Goal: Task Accomplishment & Management: Complete application form

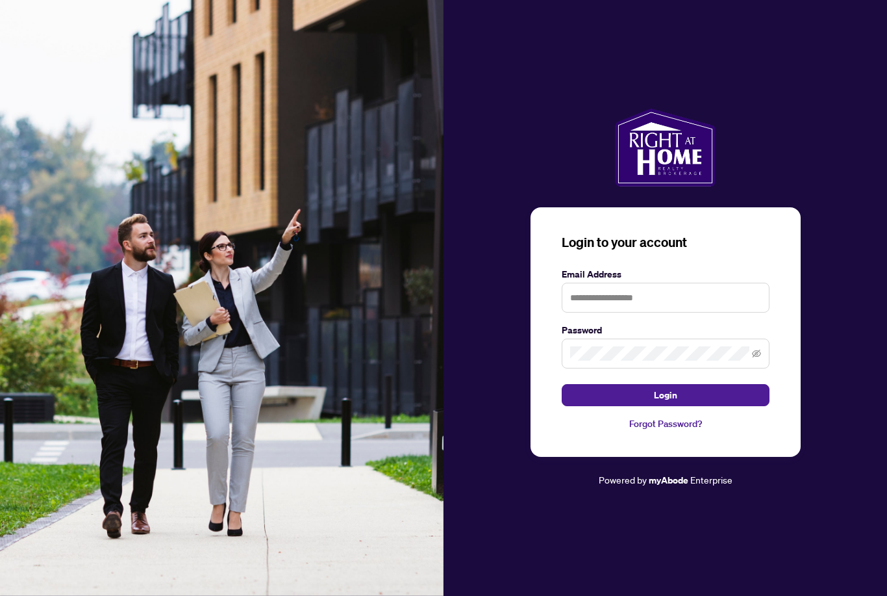
click at [859, 584] on div "Login to your account Email Address Password Login Forgot Password? Powered by …" at bounding box center [666, 298] width 444 height 596
click at [555, 591] on div "Login to your account Email Address Password Login Forgot Password? Powered by …" at bounding box center [666, 298] width 444 height 596
click at [849, 547] on div "Login to your account Email Address Password Login Forgot Password? Powered by …" at bounding box center [666, 298] width 444 height 596
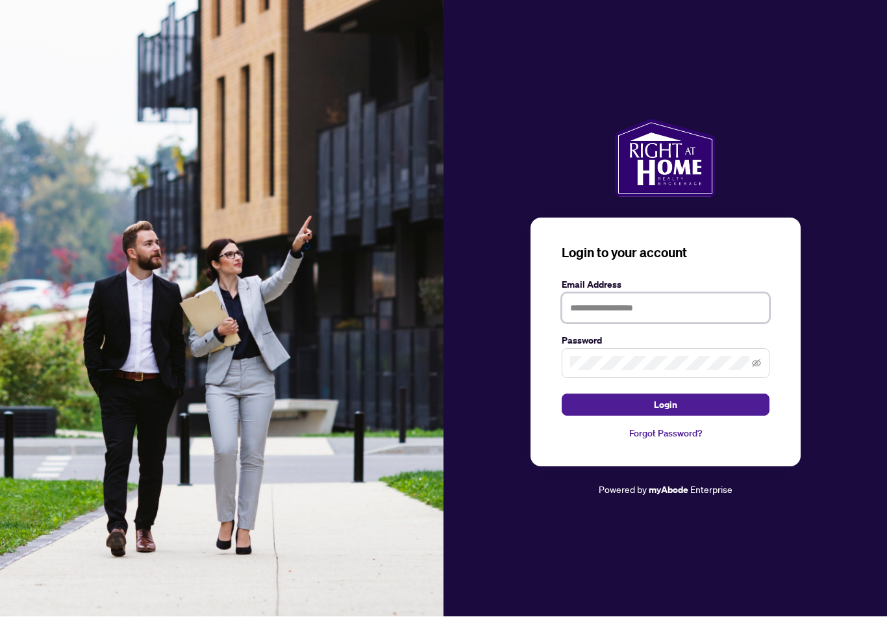
click at [622, 324] on input "text" at bounding box center [666, 309] width 208 height 30
type input "**********"
click at [665, 415] on button "Login" at bounding box center [666, 405] width 208 height 22
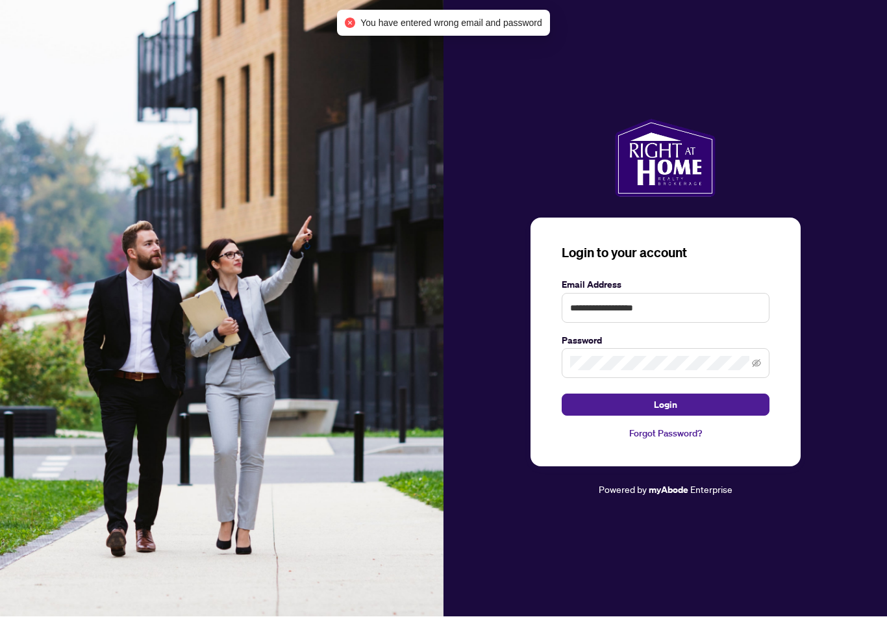
click at [737, 366] on span at bounding box center [666, 364] width 208 height 30
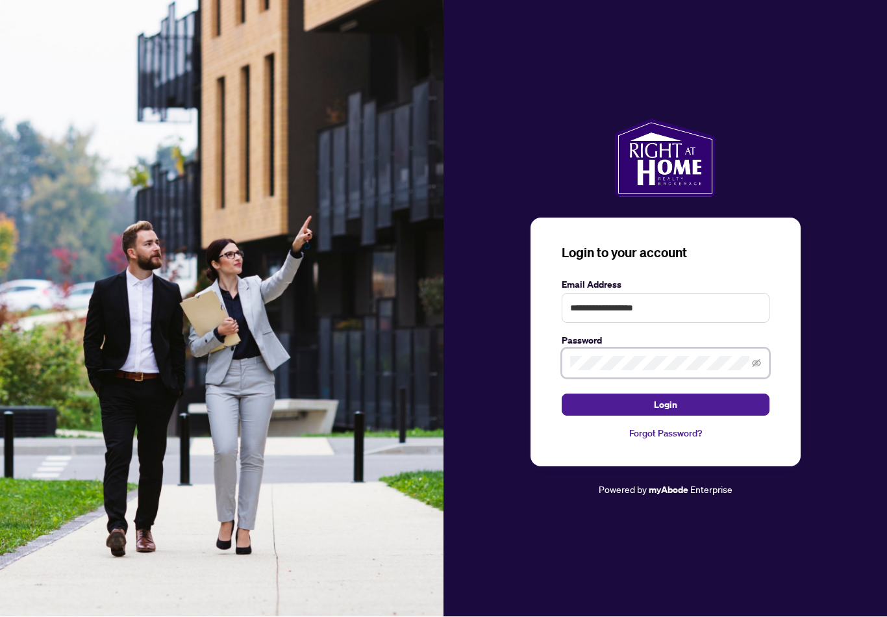
click at [415, 363] on div "**********" at bounding box center [443, 308] width 887 height 617
click at [665, 415] on button "Login" at bounding box center [666, 405] width 208 height 22
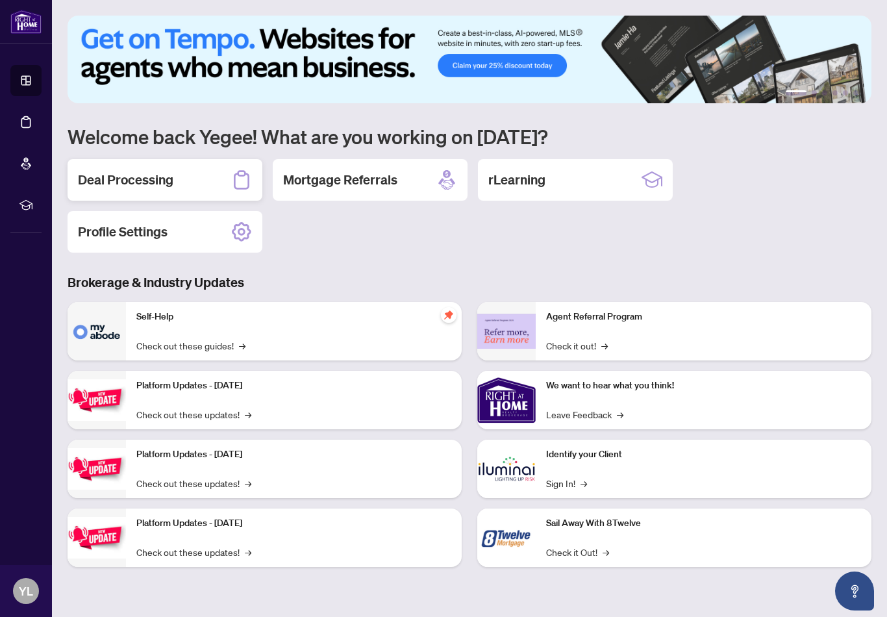
drag, startPoint x: 415, startPoint y: 363, endPoint x: 146, endPoint y: 184, distance: 322.9
click at [146, 184] on h2 "Deal Processing" at bounding box center [126, 180] width 96 height 18
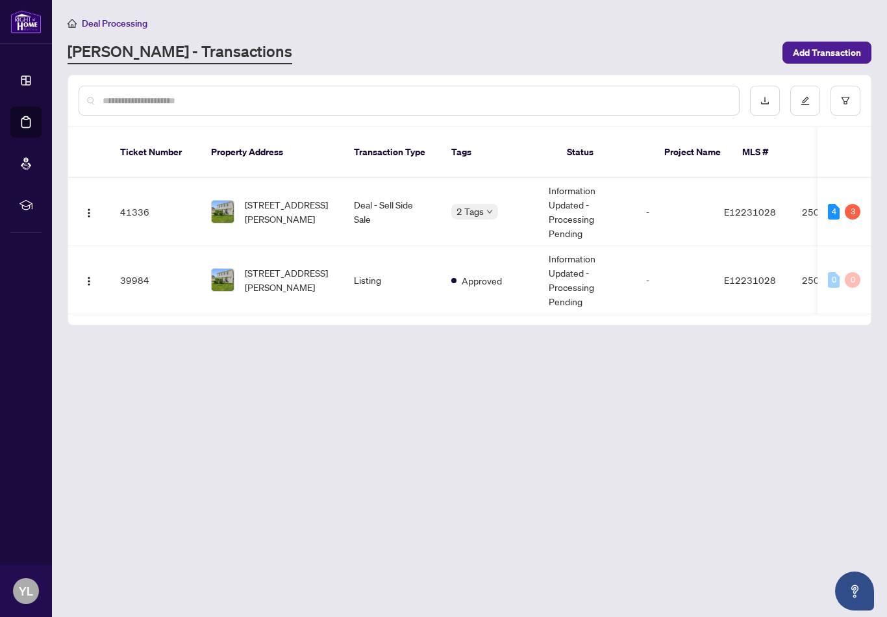
drag, startPoint x: 146, startPoint y: 184, endPoint x: 281, endPoint y: 208, distance: 137.9
click at [281, 207] on span "752 Breezy Dr, Pickering, Ontario L1W 2X7, Canada" at bounding box center [289, 212] width 88 height 29
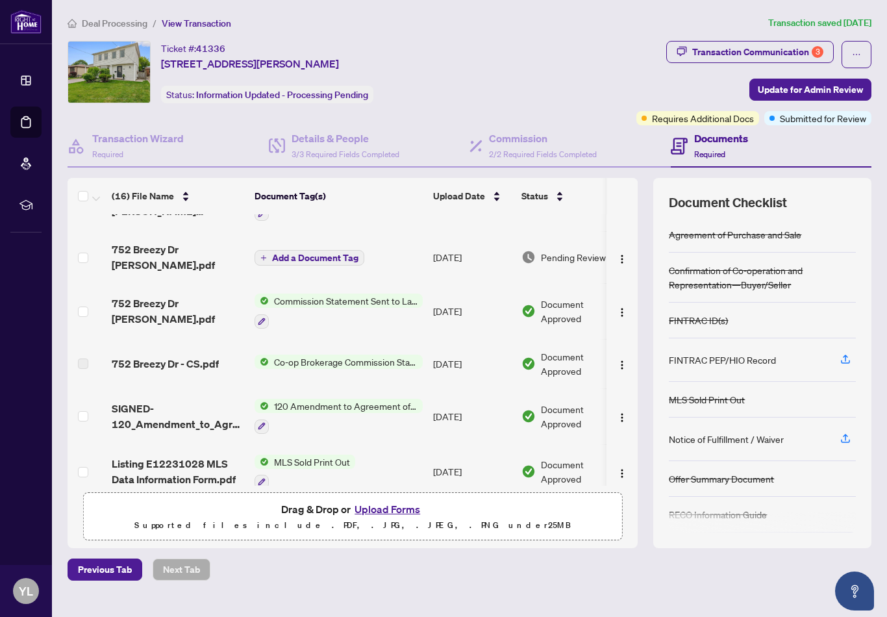
scroll to position [219, -1]
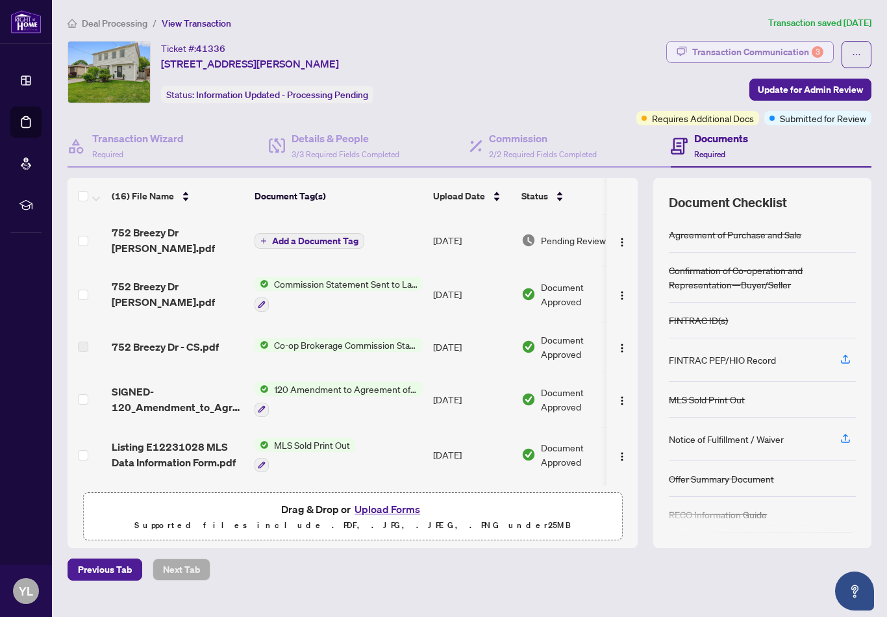
drag, startPoint x: 281, startPoint y: 208, endPoint x: 729, endPoint y: 58, distance: 471.9
click at [729, 58] on div "Transaction Communication 3" at bounding box center [758, 52] width 131 height 21
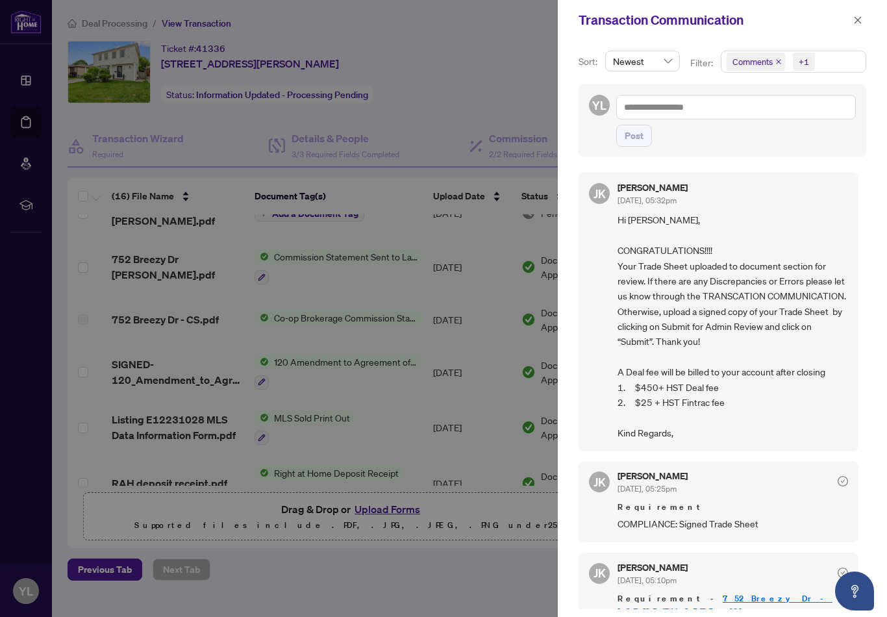
scroll to position [0, 0]
drag, startPoint x: 729, startPoint y: 58, endPoint x: 434, endPoint y: 120, distance: 301.4
click at [434, 120] on div at bounding box center [443, 308] width 887 height 617
drag, startPoint x: 434, startPoint y: 120, endPoint x: 869, endPoint y: 12, distance: 448.0
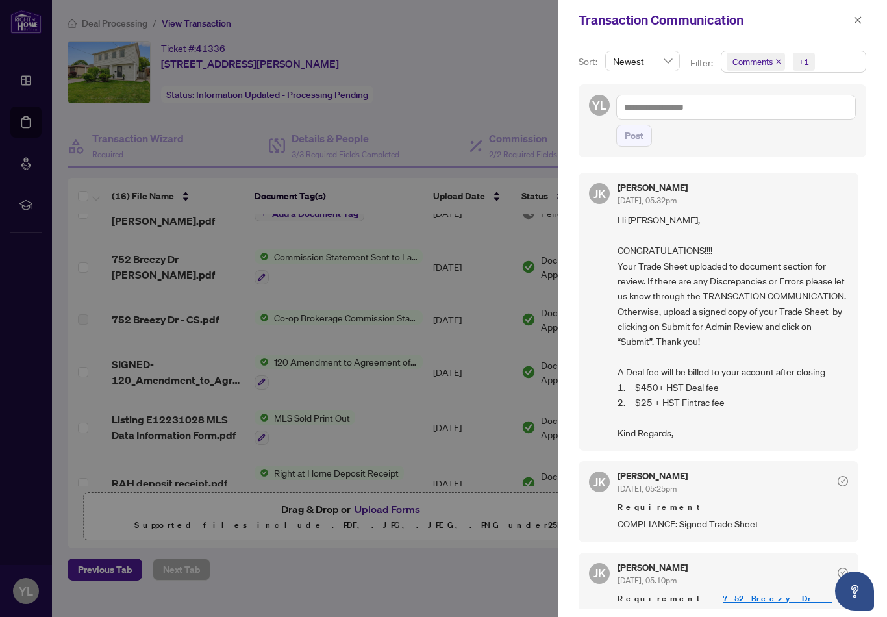
click at [868, 11] on div "Transaction Communication" at bounding box center [722, 20] width 329 height 40
click at [869, 12] on div "Transaction Communication" at bounding box center [722, 20] width 329 height 40
drag, startPoint x: 869, startPoint y: 12, endPoint x: 857, endPoint y: 17, distance: 12.8
click at [856, 17] on icon "close" at bounding box center [858, 20] width 9 height 9
click at [857, 17] on icon "close" at bounding box center [858, 20] width 9 height 9
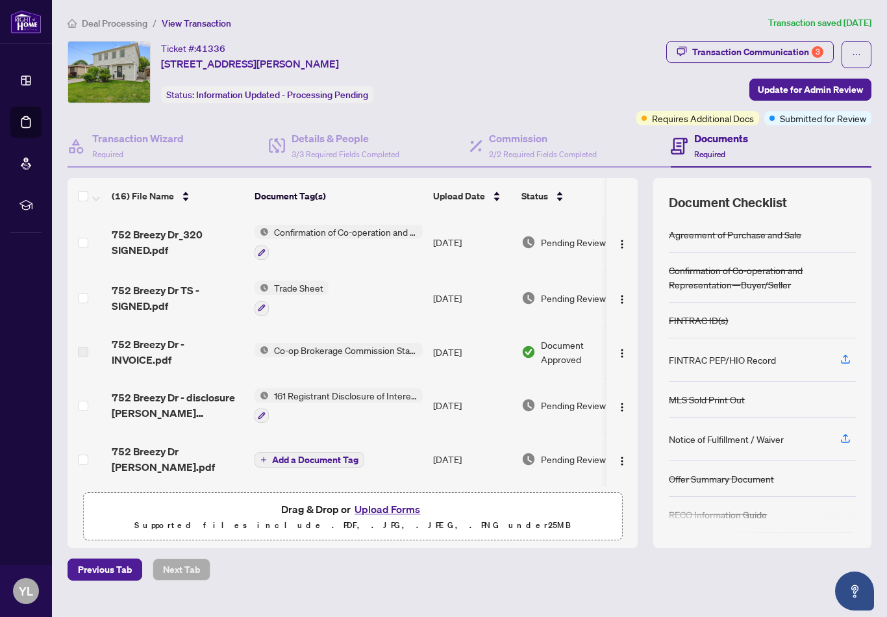
click at [145, 241] on span "752 Breezy Dr_320 SIGNED.pdf" at bounding box center [178, 242] width 133 height 31
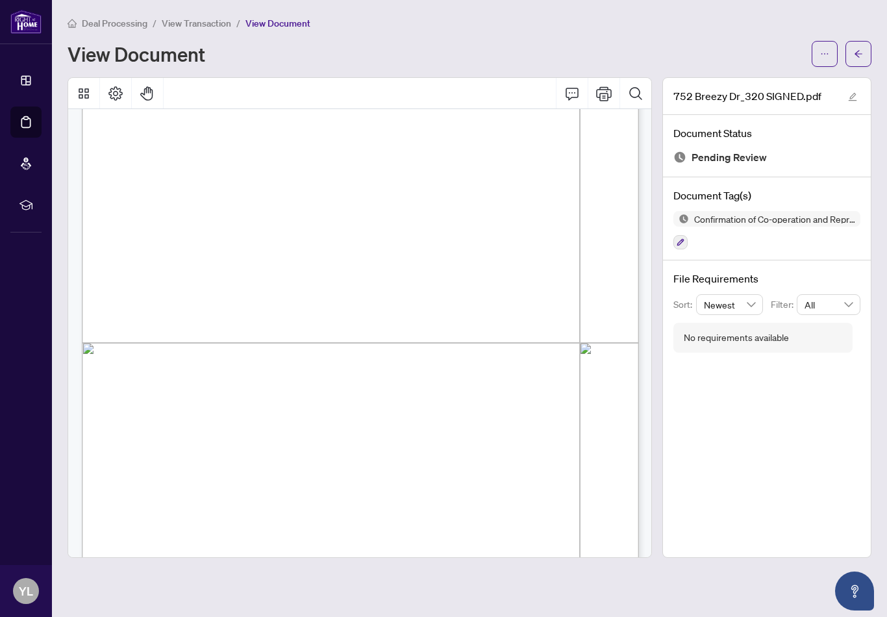
scroll to position [1017, 0]
drag, startPoint x: 145, startPoint y: 241, endPoint x: 860, endPoint y: 58, distance: 738.3
click at [860, 58] on span "button" at bounding box center [858, 54] width 9 height 21
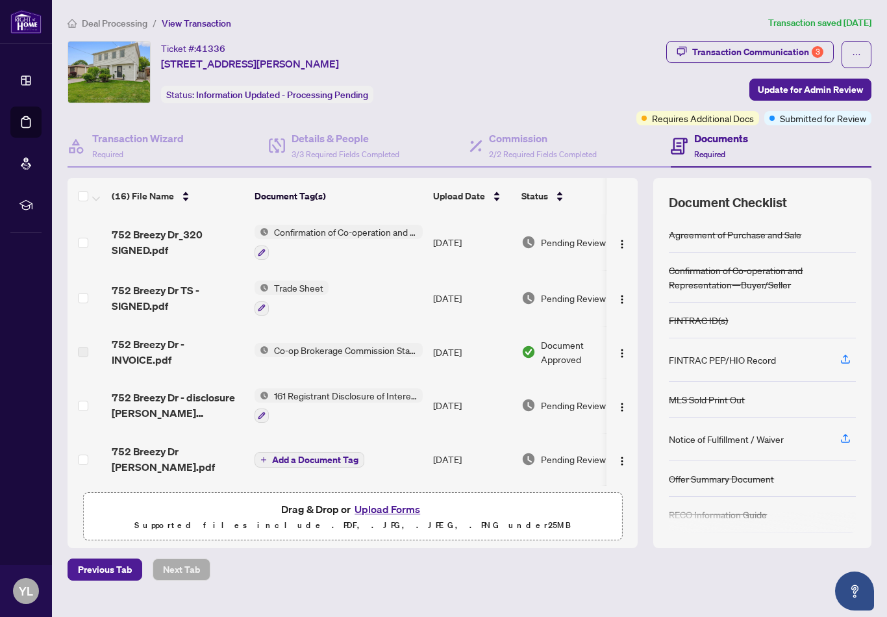
drag, startPoint x: 860, startPoint y: 58, endPoint x: 142, endPoint y: 302, distance: 758.8
click at [142, 302] on span "752 Breezy Dr TS - SIGNED.pdf" at bounding box center [178, 298] width 133 height 31
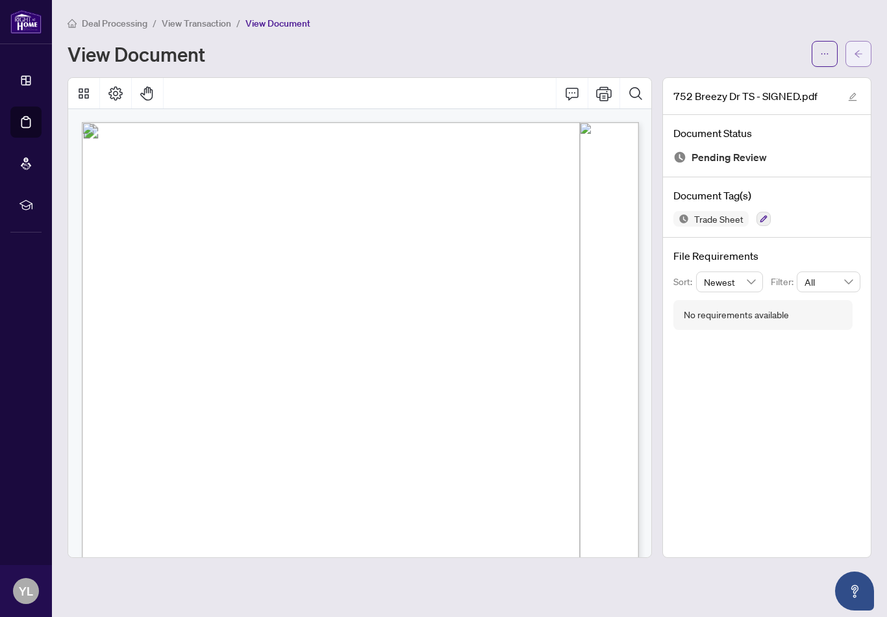
drag, startPoint x: 142, startPoint y: 302, endPoint x: 869, endPoint y: 36, distance: 774.7
click at [869, 41] on button "button" at bounding box center [859, 54] width 26 height 26
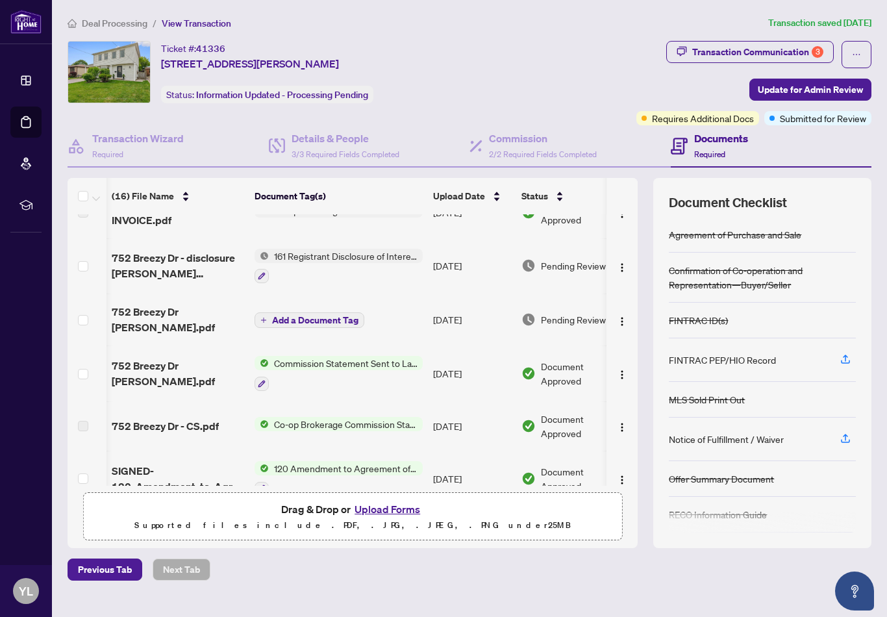
scroll to position [0, 3]
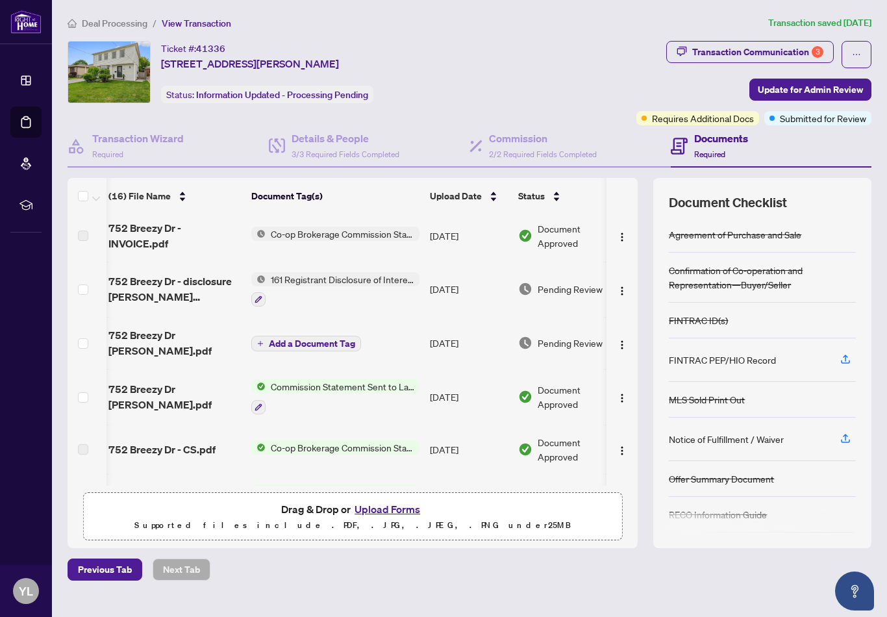
drag, startPoint x: 869, startPoint y: 36, endPoint x: 173, endPoint y: 322, distance: 752.3
click at [173, 327] on span "752 Breezy Dr TS.pdf" at bounding box center [175, 342] width 133 height 31
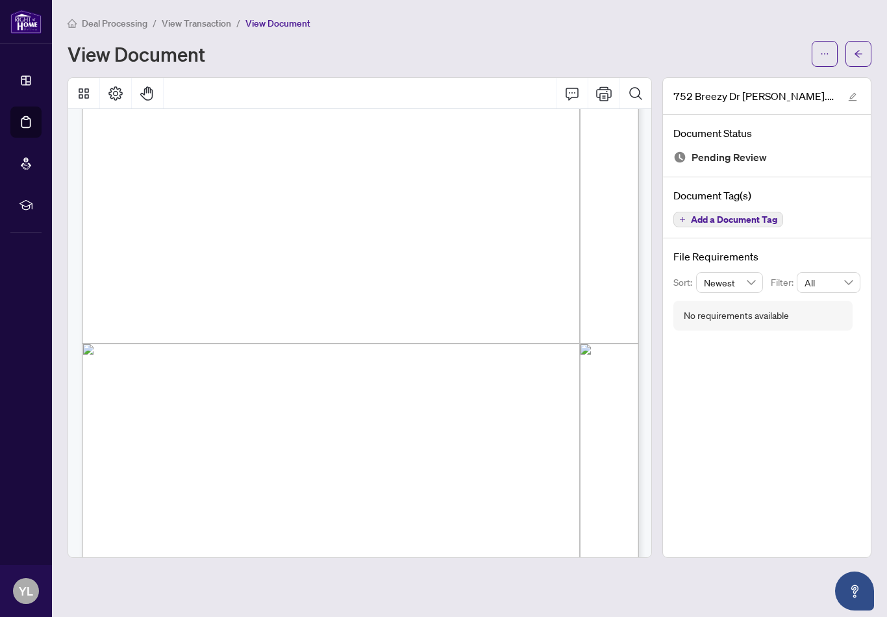
scroll to position [277, 0]
drag, startPoint x: 173, startPoint y: 322, endPoint x: 867, endPoint y: 34, distance: 750.6
click at [867, 41] on button "button" at bounding box center [859, 54] width 26 height 26
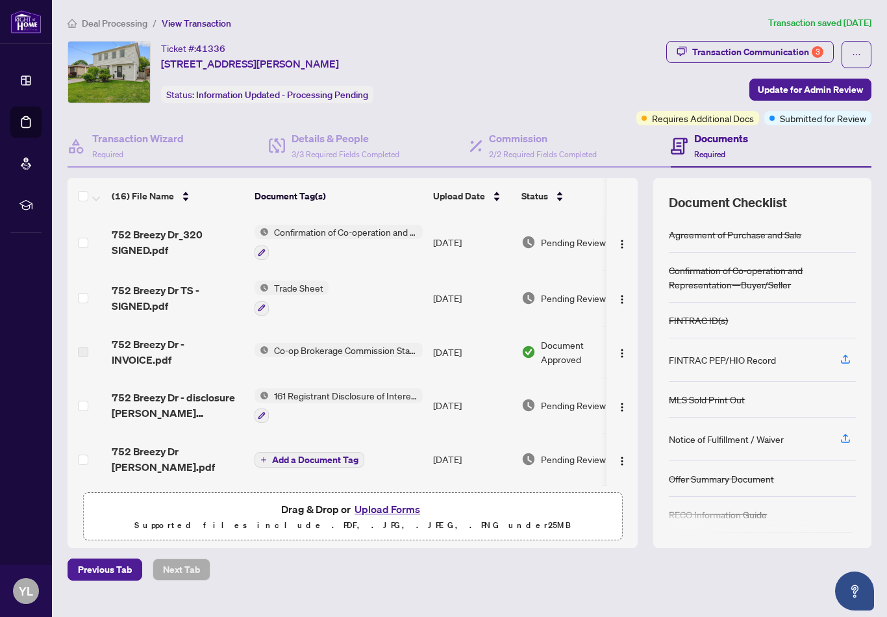
drag, startPoint x: 867, startPoint y: 34, endPoint x: 175, endPoint y: 396, distance: 780.6
click at [175, 396] on span "752 Breezy Dr - disclosure Breezy EXECUTED.pdf" at bounding box center [178, 405] width 133 height 31
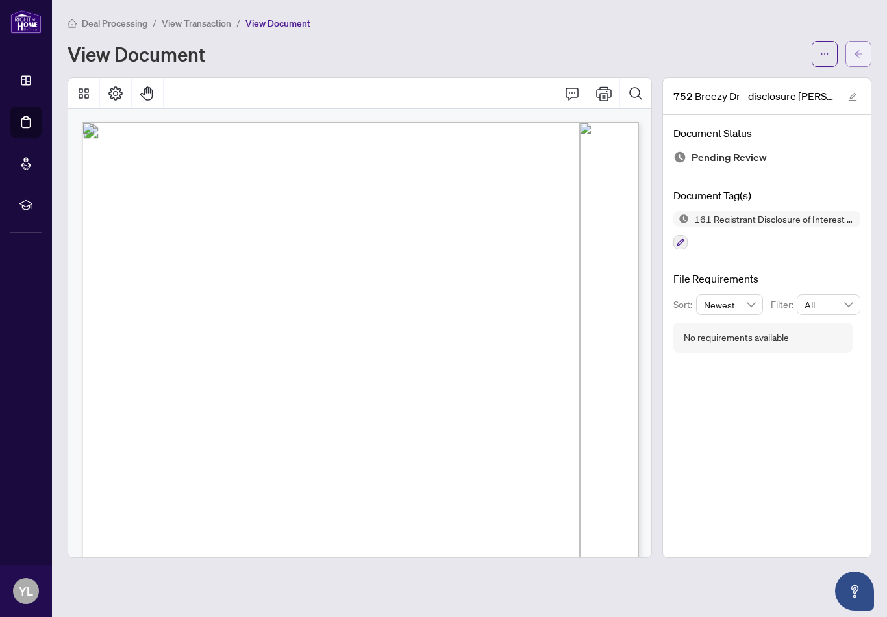
drag, startPoint x: 175, startPoint y: 396, endPoint x: 854, endPoint y: 36, distance: 768.7
click at [854, 49] on icon "arrow-left" at bounding box center [858, 53] width 9 height 9
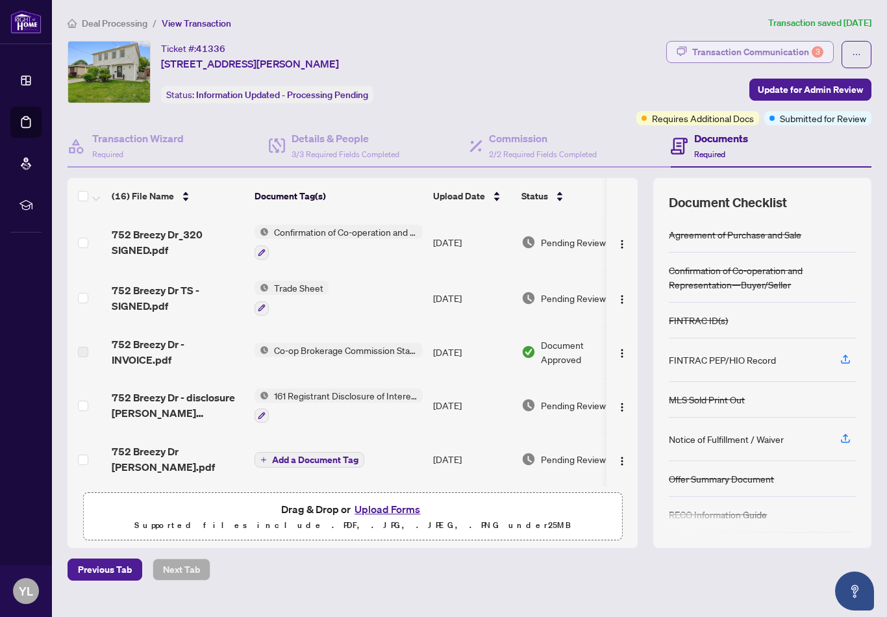
click at [760, 54] on div "Transaction Communication 3" at bounding box center [758, 52] width 131 height 21
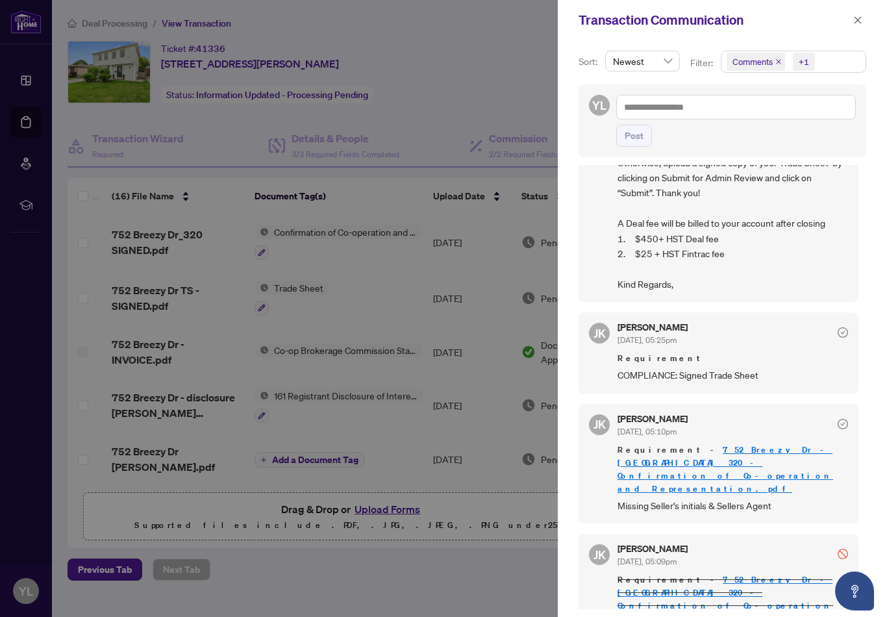
scroll to position [165, 0]
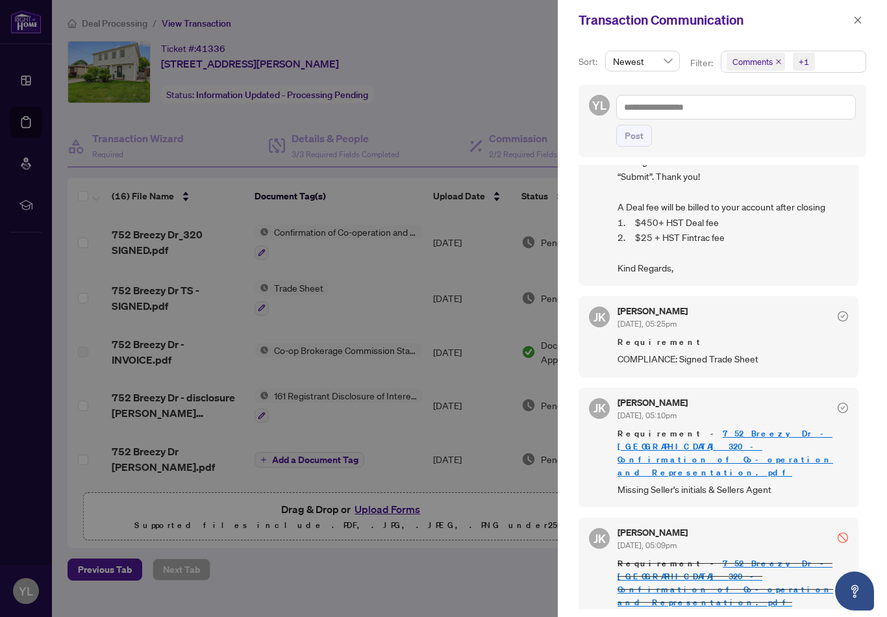
drag, startPoint x: 760, startPoint y: 54, endPoint x: 464, endPoint y: 277, distance: 371.1
click at [464, 277] on div at bounding box center [443, 308] width 887 height 617
drag, startPoint x: 464, startPoint y: 277, endPoint x: 351, endPoint y: 228, distance: 122.8
click at [351, 228] on div at bounding box center [443, 308] width 887 height 617
drag, startPoint x: 351, startPoint y: 228, endPoint x: 860, endPoint y: 24, distance: 548.1
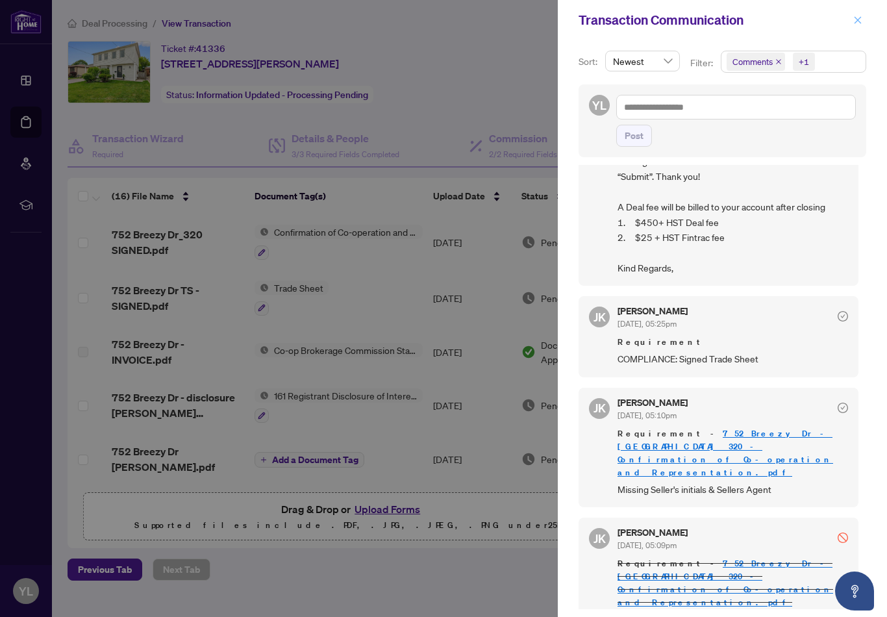
click at [860, 23] on icon "close" at bounding box center [858, 20] width 9 height 9
click at [860, 24] on icon "close" at bounding box center [858, 20] width 9 height 9
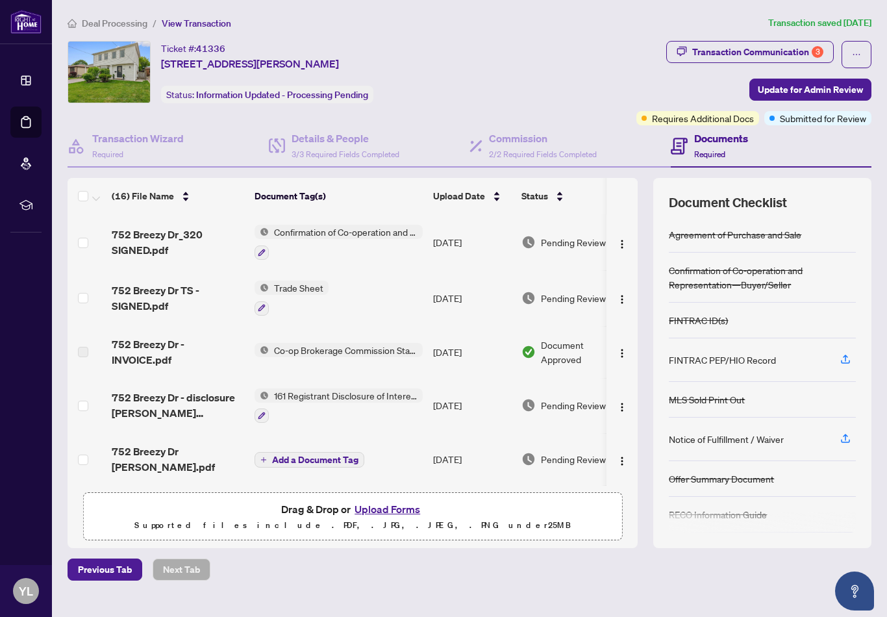
drag, startPoint x: 860, startPoint y: 24, endPoint x: 303, endPoint y: 235, distance: 595.3
click at [303, 235] on span "Confirmation of Co-operation and Representation—Buyer/Seller" at bounding box center [346, 232] width 154 height 14
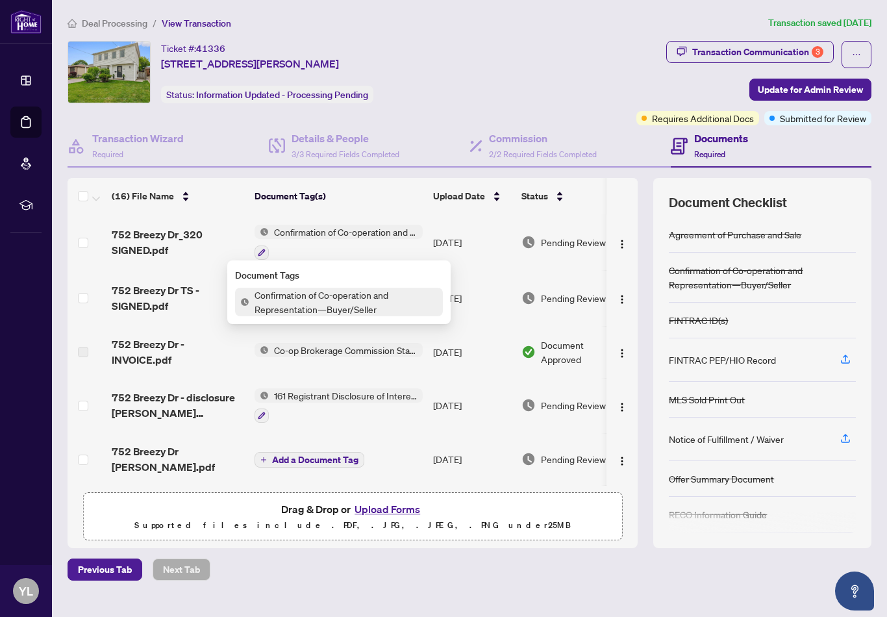
drag, startPoint x: 303, startPoint y: 235, endPoint x: 289, endPoint y: 305, distance: 71.6
click at [289, 305] on span "Confirmation of Co-operation and Representation—Buyer/Seller" at bounding box center [346, 302] width 194 height 29
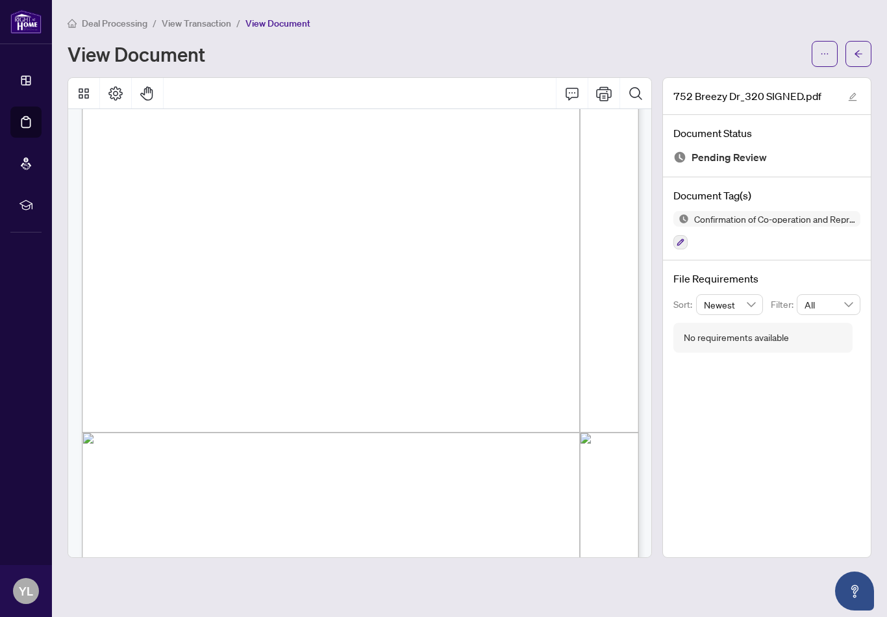
scroll to position [929, 0]
drag, startPoint x: 289, startPoint y: 305, endPoint x: 863, endPoint y: 64, distance: 622.3
click at [867, 68] on div "Deal Processing / View Transaction / View Document View Document 752 Breezy Dr_…" at bounding box center [470, 287] width 804 height 543
click at [863, 64] on button "button" at bounding box center [859, 54] width 26 height 26
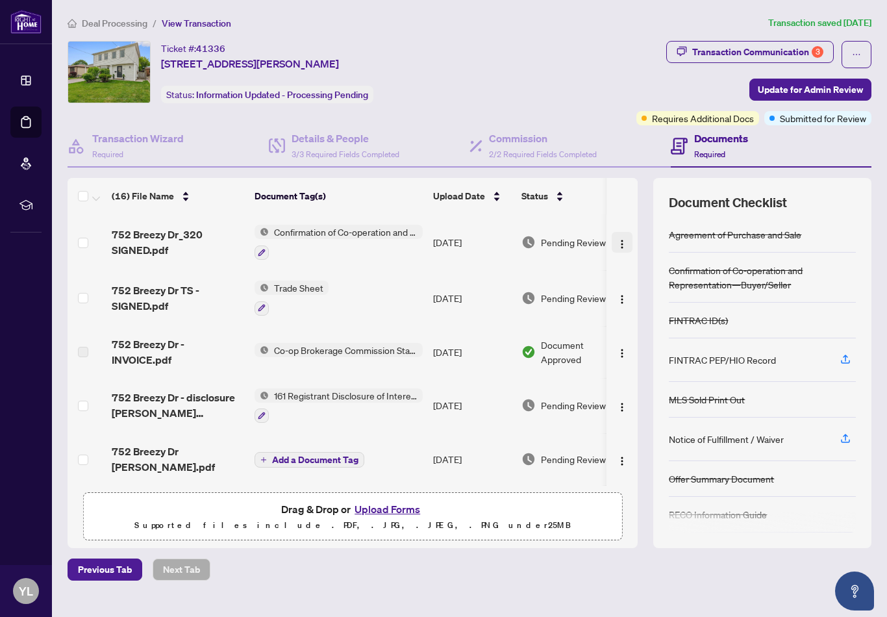
drag, startPoint x: 863, startPoint y: 64, endPoint x: 627, endPoint y: 245, distance: 297.5
click at [627, 245] on img "button" at bounding box center [622, 244] width 10 height 10
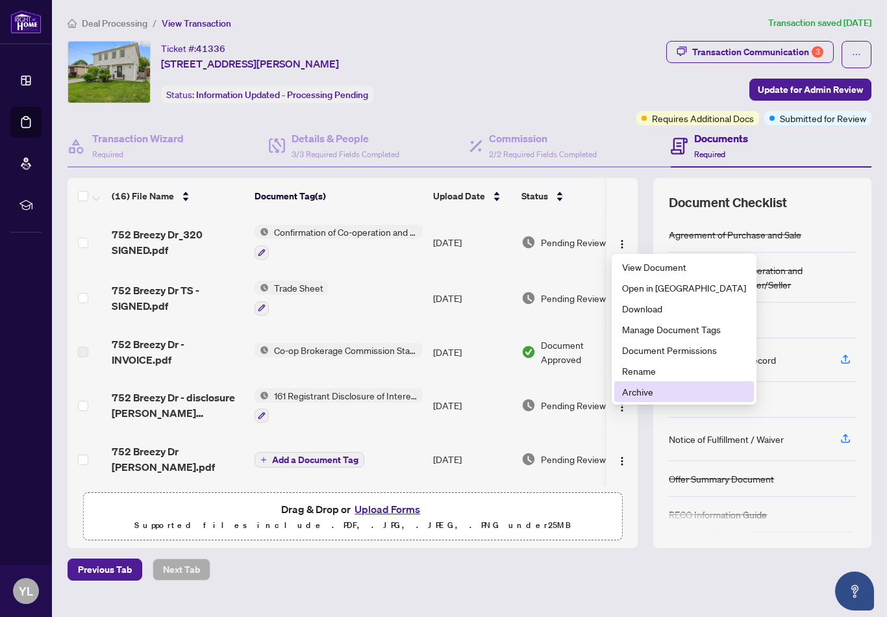
drag, startPoint x: 627, startPoint y: 245, endPoint x: 644, endPoint y: 392, distance: 147.8
click at [644, 392] on span "Archive" at bounding box center [684, 392] width 124 height 14
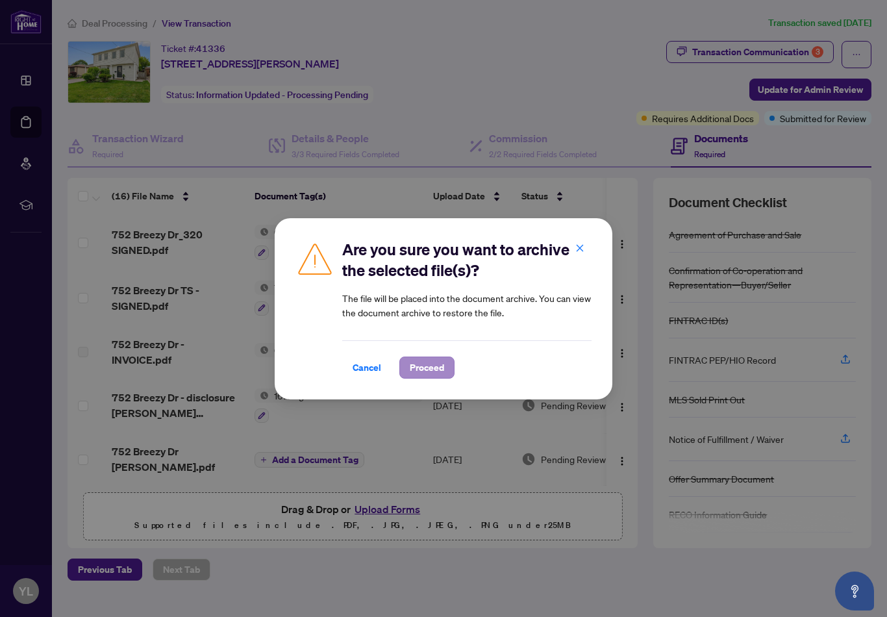
drag, startPoint x: 644, startPoint y: 392, endPoint x: 425, endPoint y: 372, distance: 219.8
click at [425, 372] on span "Proceed" at bounding box center [427, 367] width 34 height 21
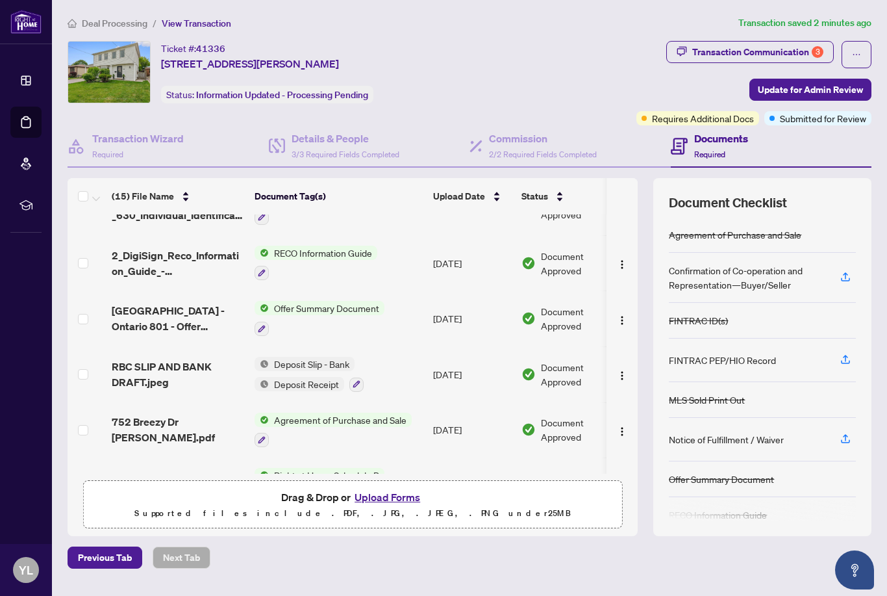
scroll to position [522, 0]
click at [376, 505] on button "Upload Forms" at bounding box center [387, 497] width 73 height 17
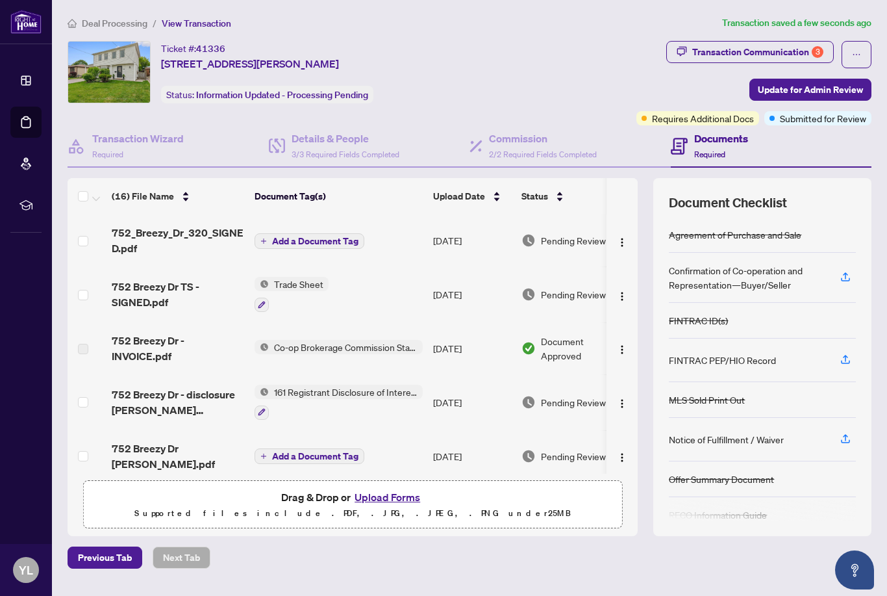
scroll to position [0, 0]
click at [358, 246] on button "Add a Document Tag" at bounding box center [310, 241] width 110 height 16
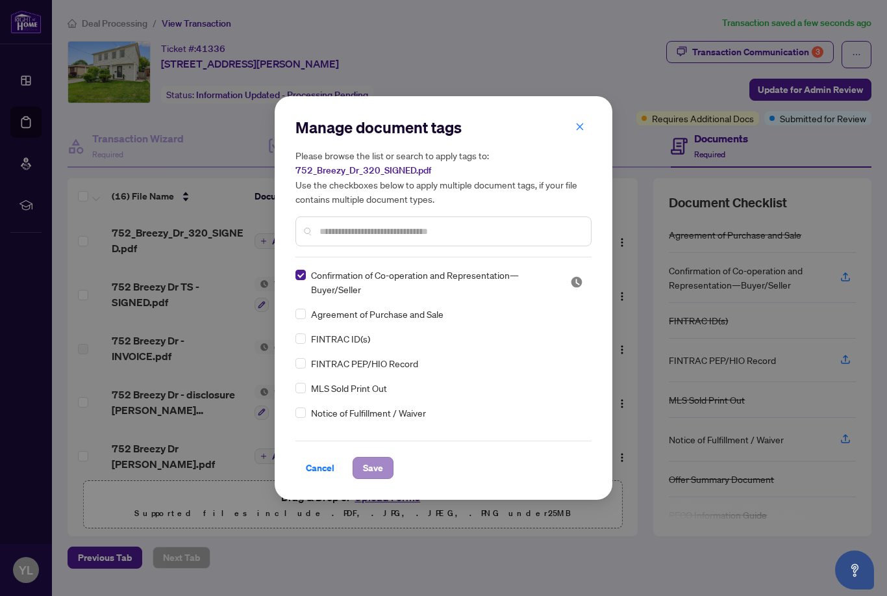
click at [377, 467] on span "Save" at bounding box center [373, 467] width 20 height 21
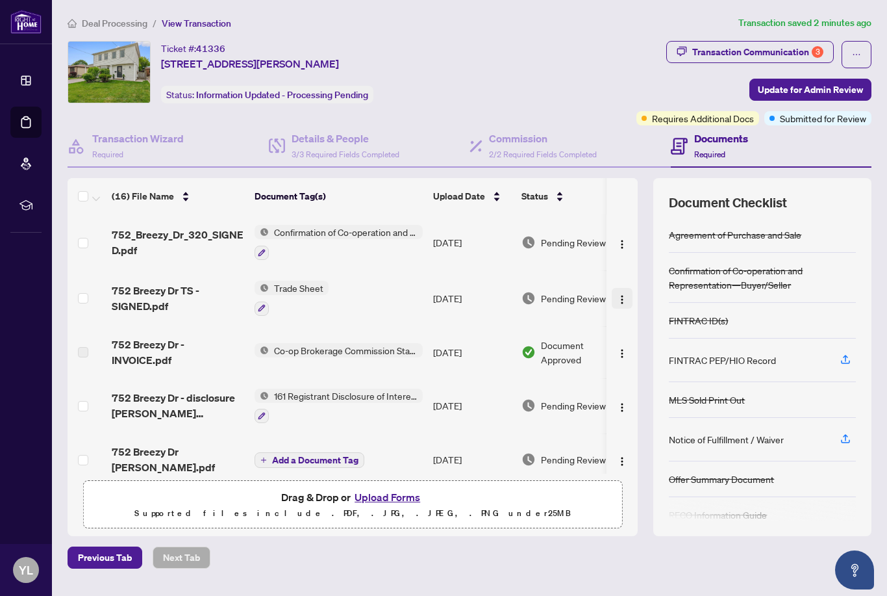
click at [621, 291] on span "button" at bounding box center [622, 298] width 10 height 14
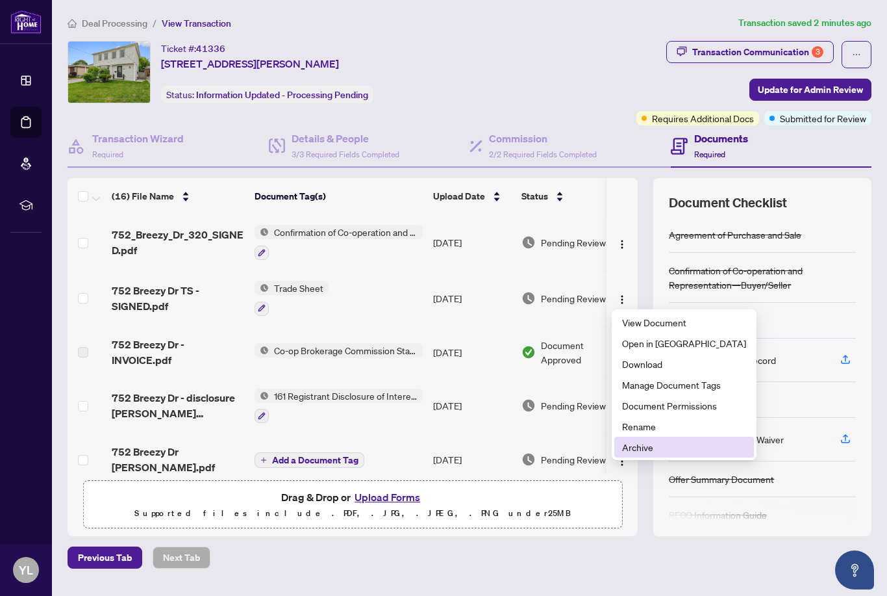
click at [654, 442] on span "Archive" at bounding box center [684, 447] width 124 height 14
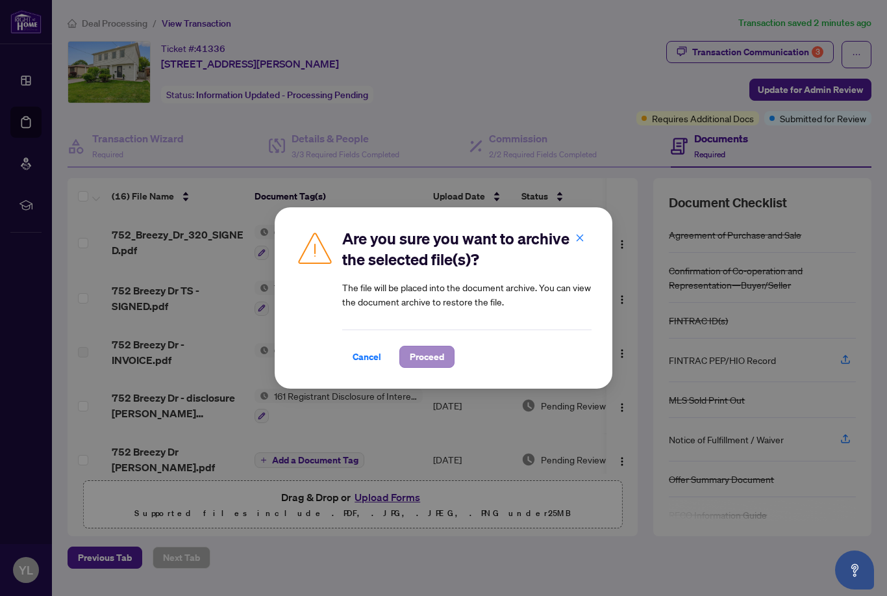
click at [431, 355] on span "Proceed" at bounding box center [427, 356] width 34 height 21
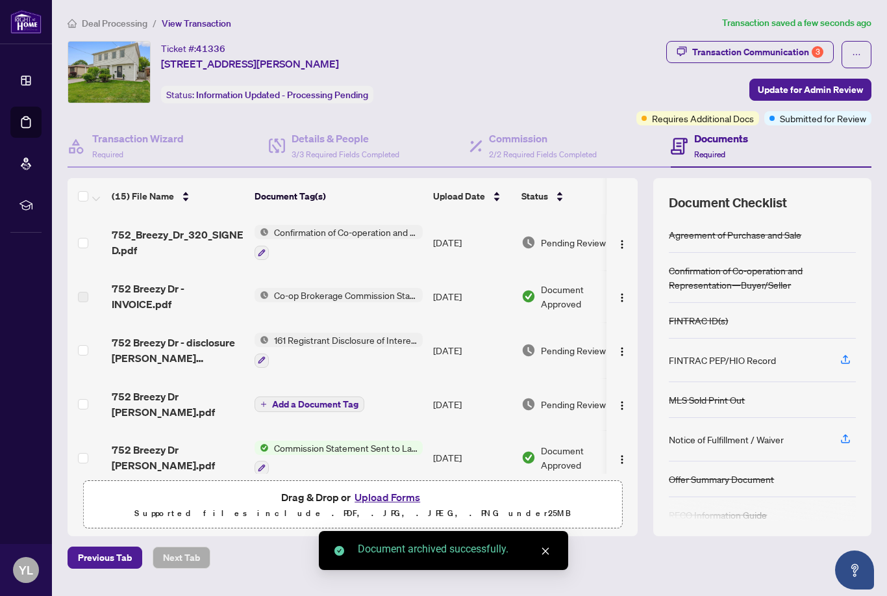
click at [396, 505] on button "Upload Forms" at bounding box center [387, 497] width 73 height 17
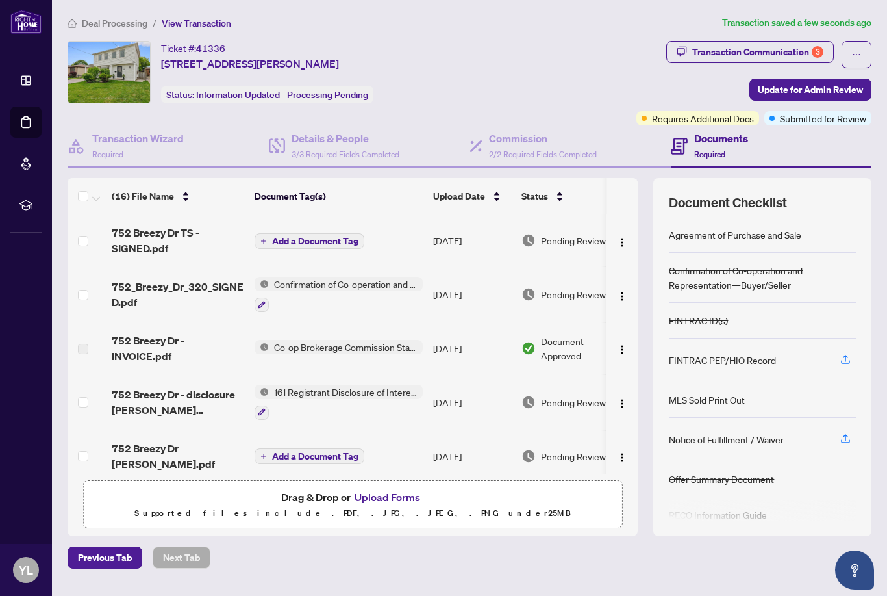
click at [355, 246] on button "Add a Document Tag" at bounding box center [310, 241] width 110 height 16
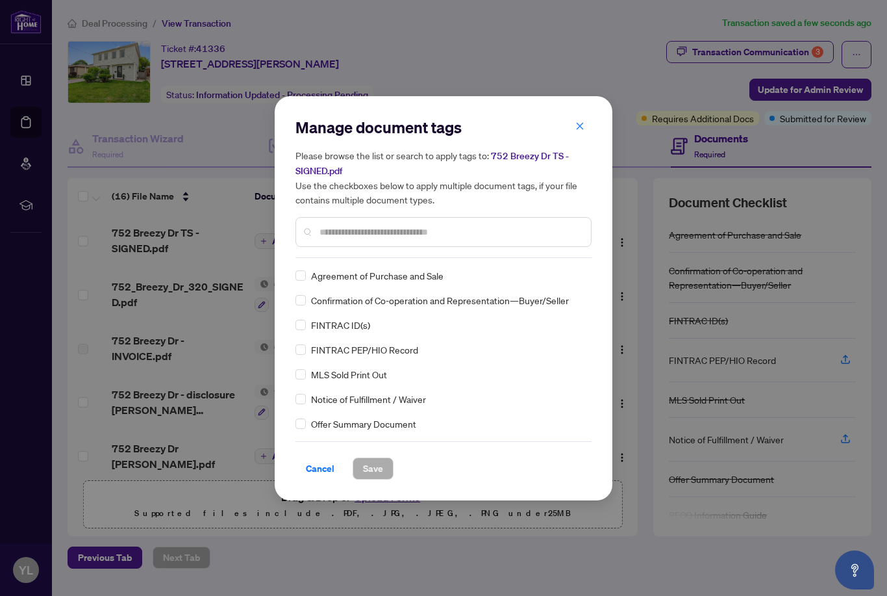
click at [339, 244] on div at bounding box center [444, 232] width 296 height 30
click at [345, 229] on input "text" at bounding box center [450, 232] width 261 height 14
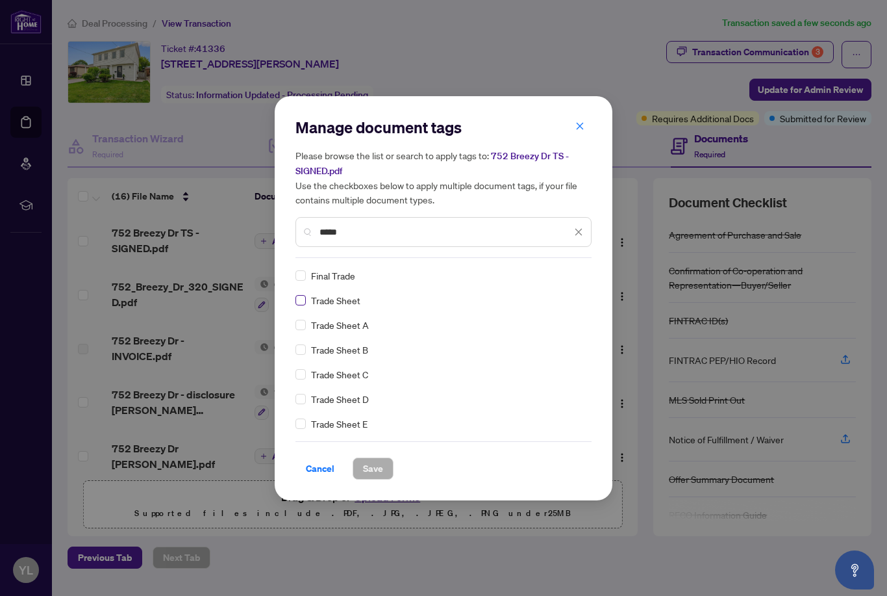
type input "*****"
click at [375, 470] on span "Save" at bounding box center [373, 468] width 20 height 21
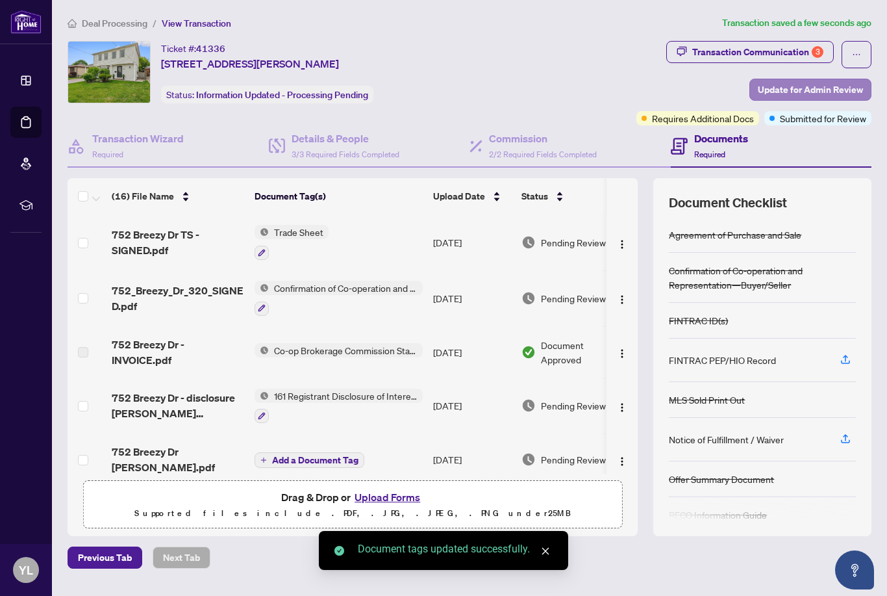
click at [828, 89] on span "Update for Admin Review" at bounding box center [810, 89] width 105 height 21
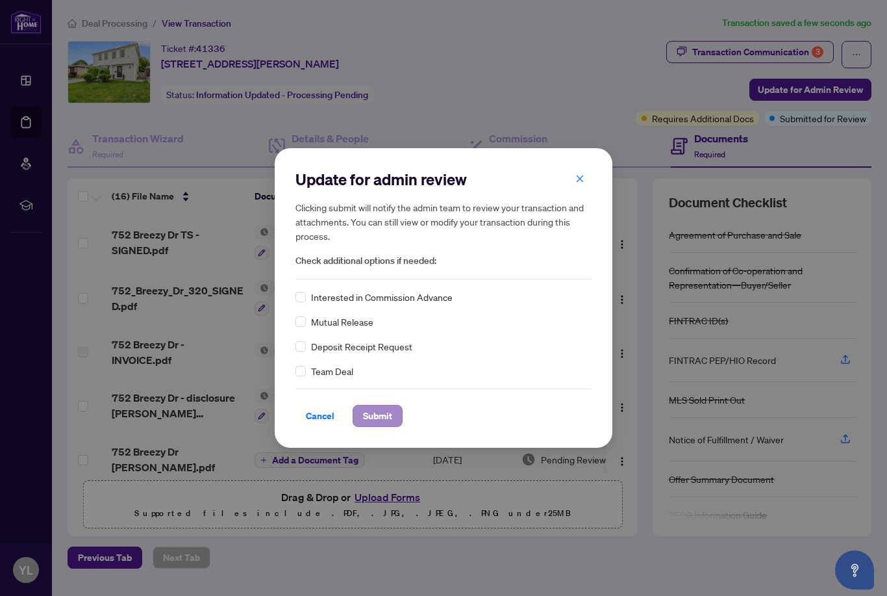
click at [363, 424] on span "Submit" at bounding box center [377, 415] width 29 height 21
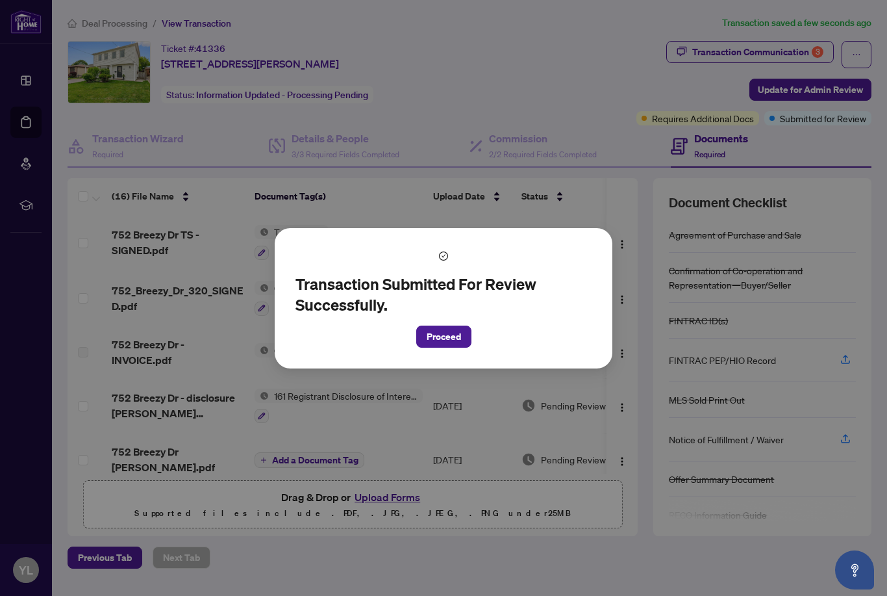
click at [463, 348] on button "Proceed" at bounding box center [443, 337] width 55 height 22
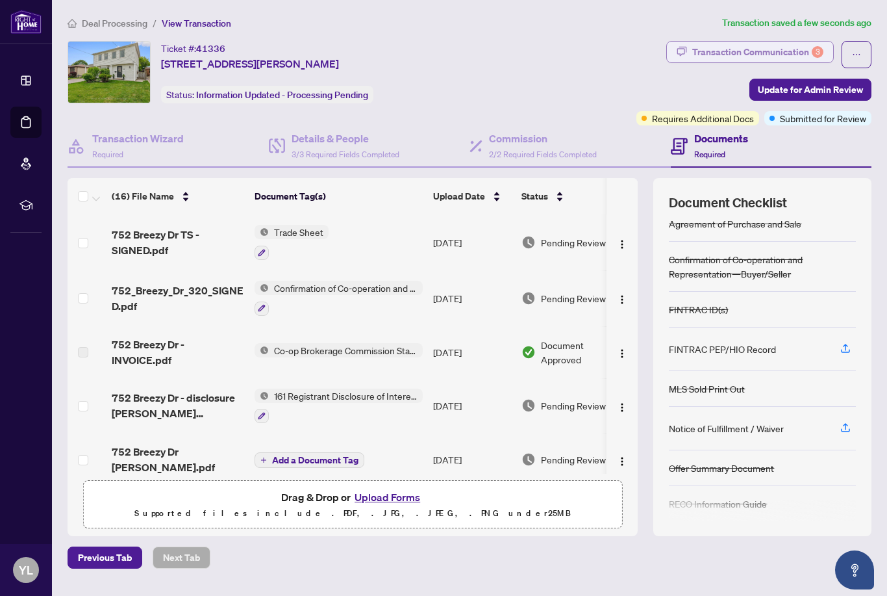
click at [735, 55] on div "Transaction Communication 3" at bounding box center [758, 52] width 131 height 21
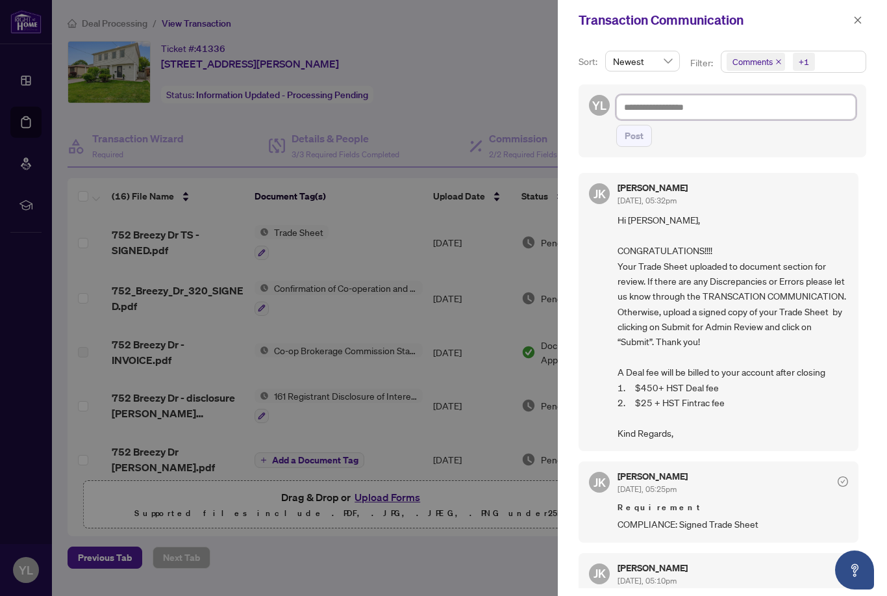
click at [703, 100] on textarea at bounding box center [737, 107] width 240 height 25
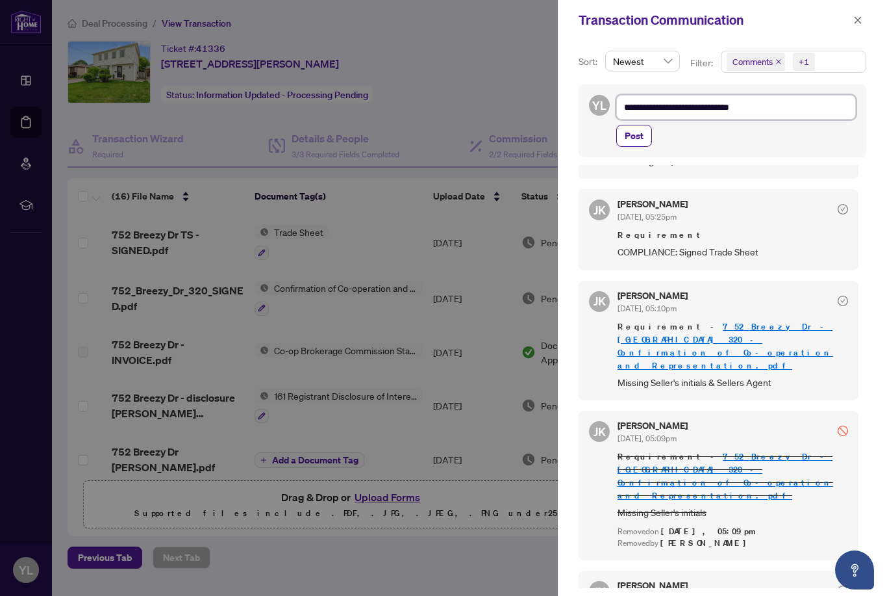
scroll to position [5, 0]
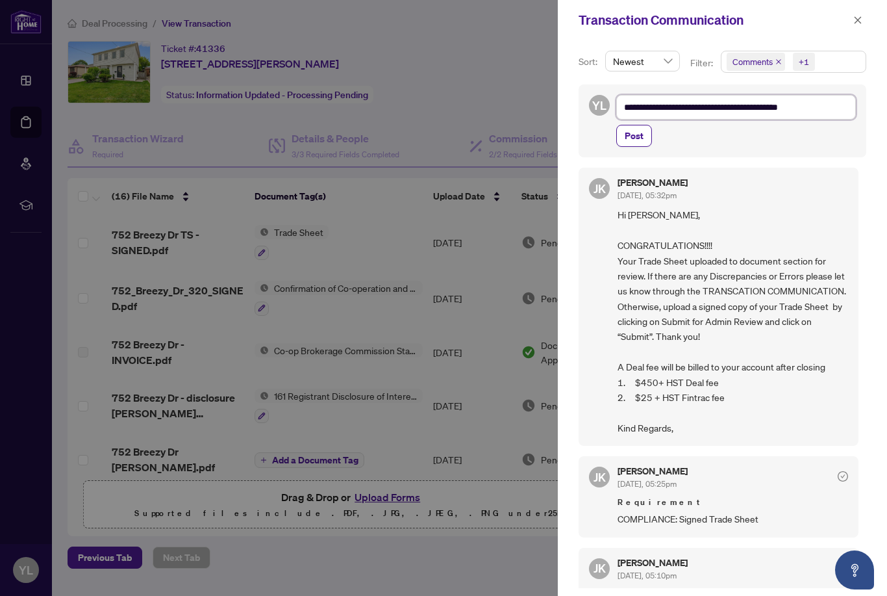
click at [678, 113] on textarea "**********" at bounding box center [737, 107] width 240 height 25
click at [680, 105] on textarea "**********" at bounding box center [737, 107] width 240 height 25
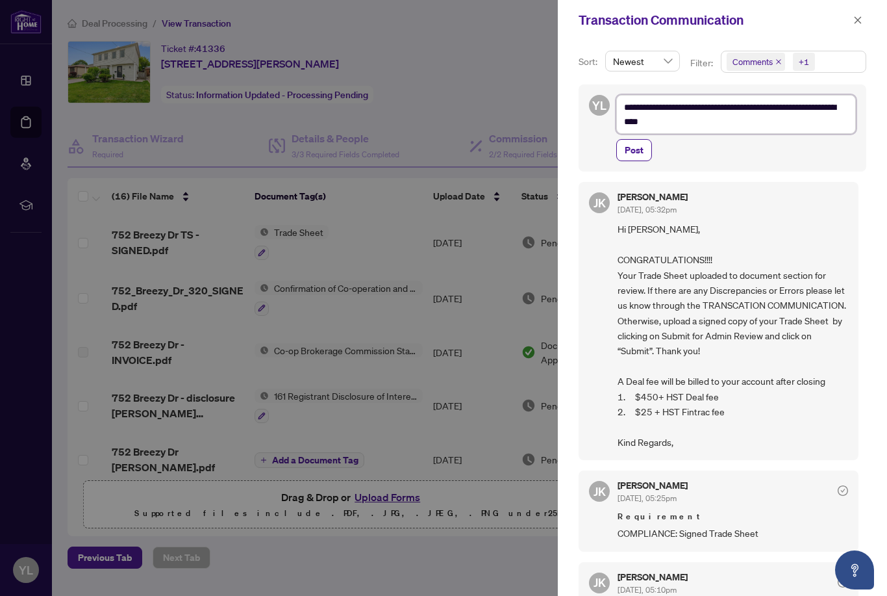
drag, startPoint x: 821, startPoint y: 105, endPoint x: 835, endPoint y: 107, distance: 13.8
click at [835, 107] on textarea "**********" at bounding box center [737, 114] width 240 height 39
drag, startPoint x: 624, startPoint y: 105, endPoint x: 677, endPoint y: 105, distance: 53.3
click at [677, 105] on textarea "**********" at bounding box center [737, 114] width 240 height 39
drag, startPoint x: 802, startPoint y: 108, endPoint x: 814, endPoint y: 108, distance: 11.7
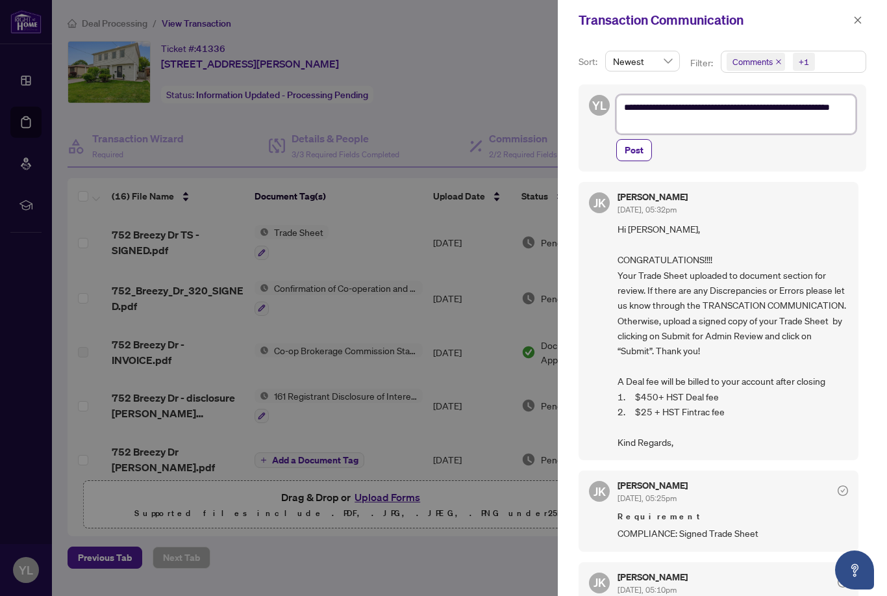
click at [814, 108] on textarea "**********" at bounding box center [737, 114] width 240 height 39
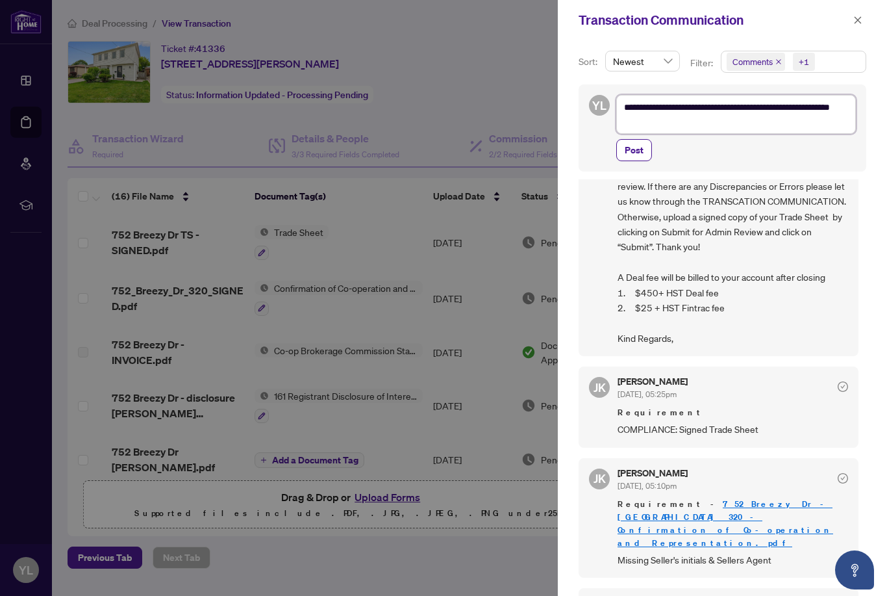
scroll to position [112, 0]
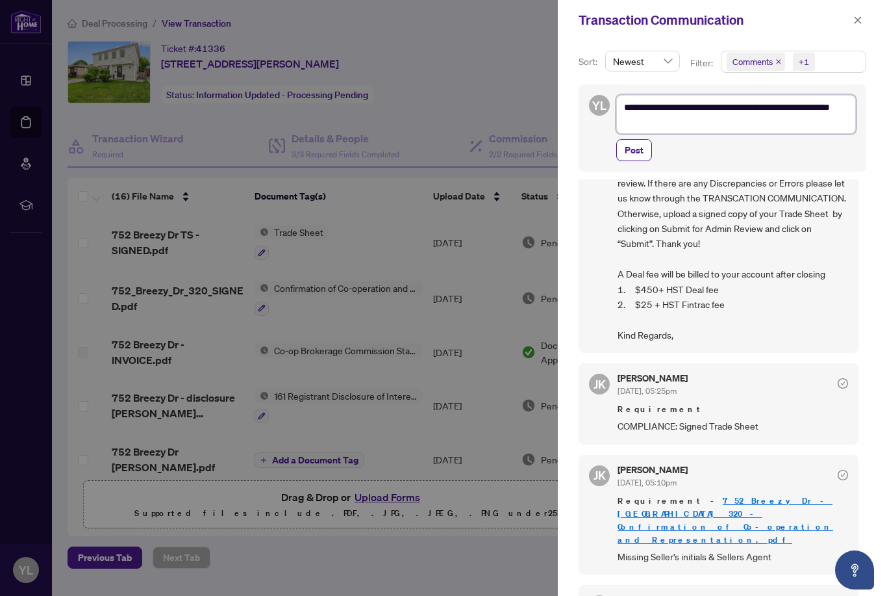
click at [715, 125] on textarea "**********" at bounding box center [737, 114] width 240 height 39
type textarea "**********"
click at [632, 155] on span "Post" at bounding box center [634, 150] width 19 height 21
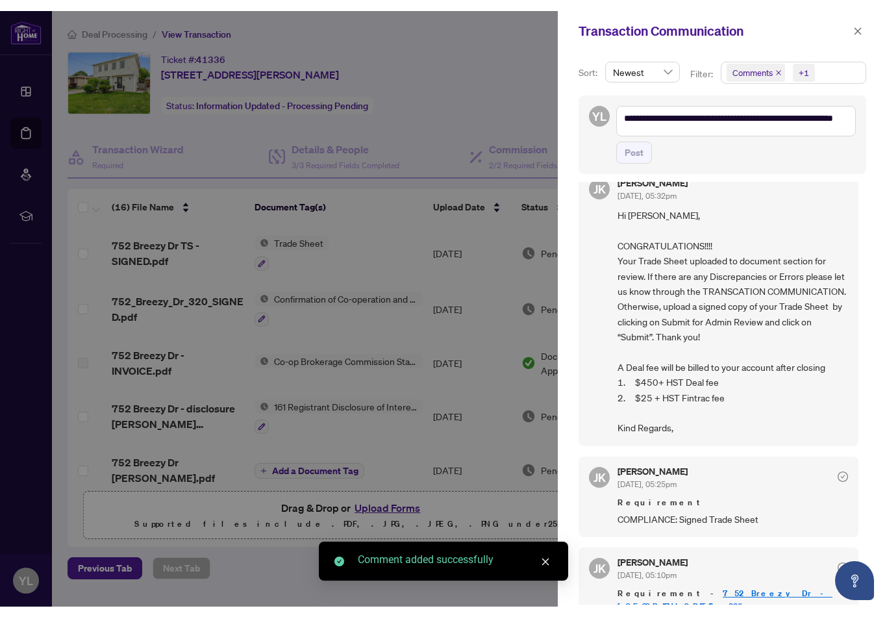
scroll to position [0, 0]
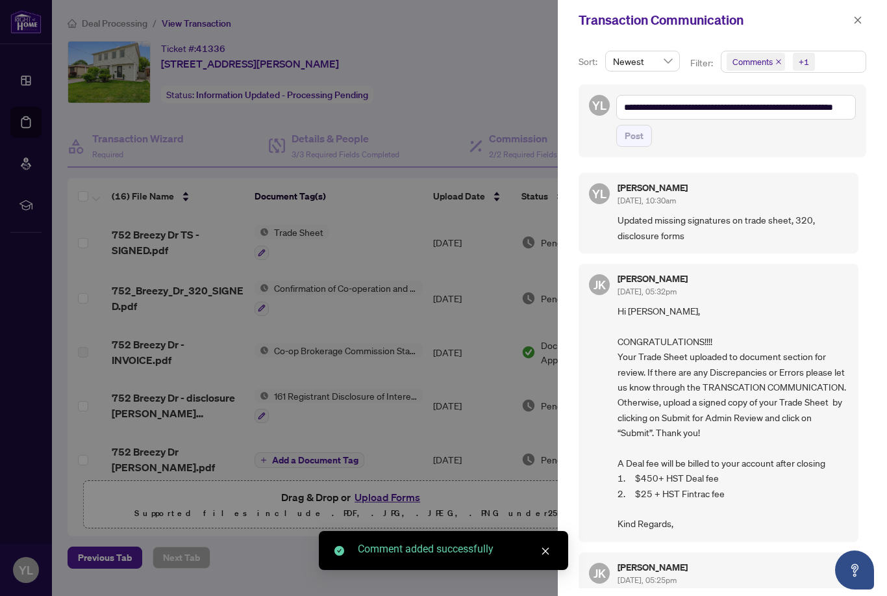
click at [530, 70] on div at bounding box center [443, 298] width 887 height 596
click at [453, 38] on div at bounding box center [443, 298] width 887 height 596
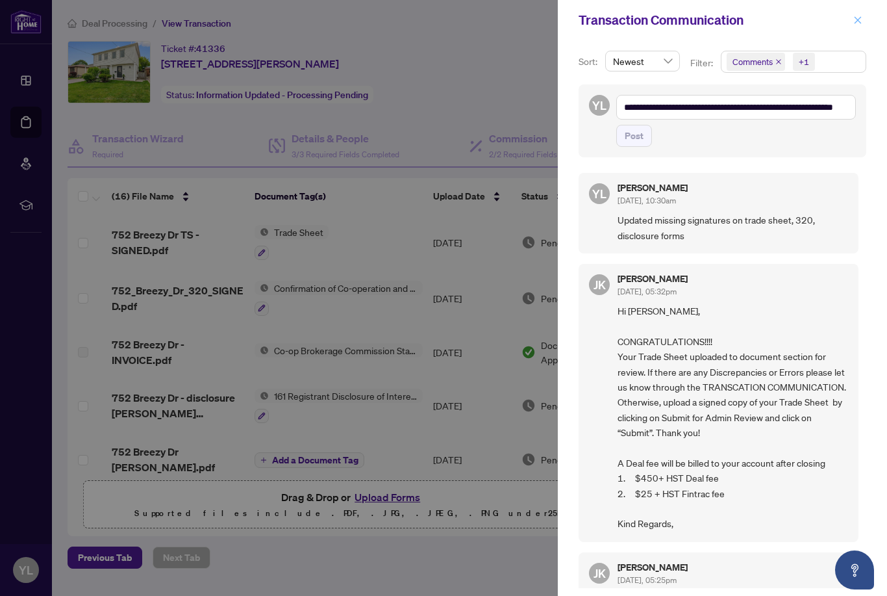
click at [859, 16] on icon "close" at bounding box center [858, 20] width 9 height 9
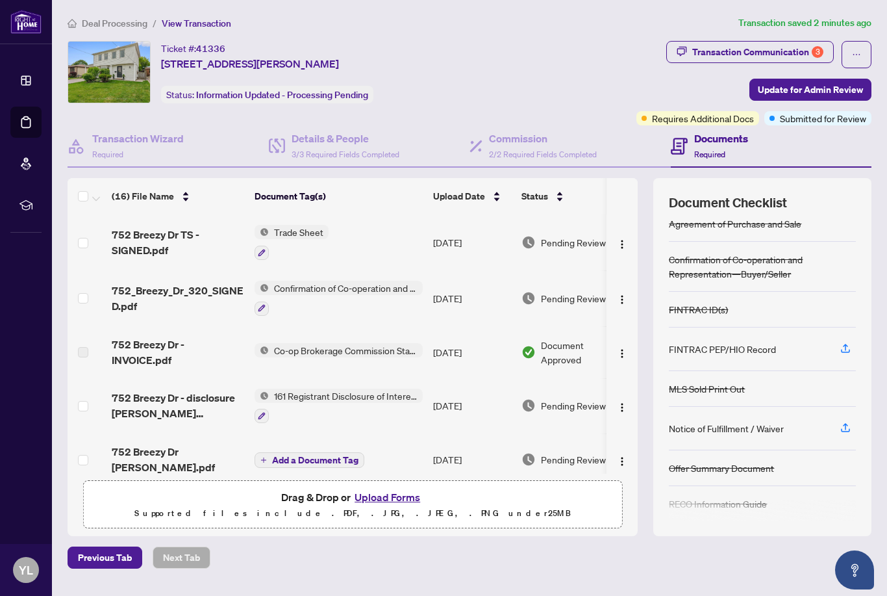
click at [372, 2] on main "Deal Processing / View Transaction Transaction saved 2 minutes ago Ticket #: 41…" at bounding box center [470, 298] width 836 height 596
